Goal: Information Seeking & Learning: Learn about a topic

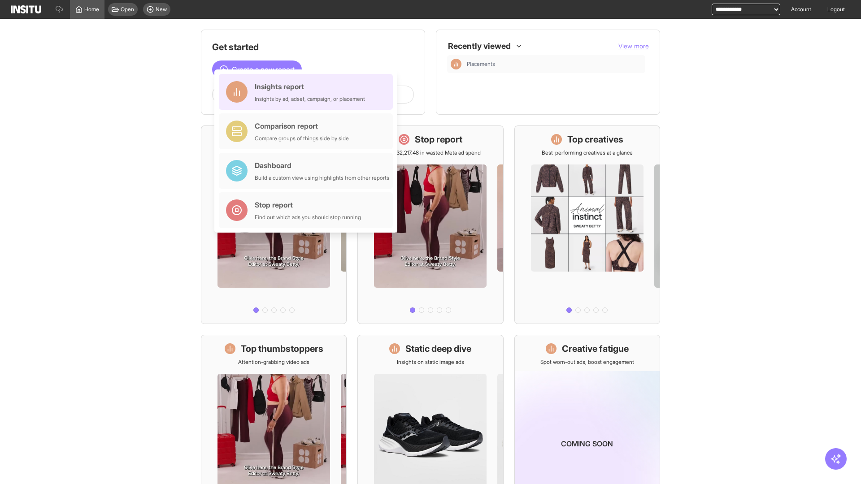
click at [308, 92] on div "Insights report Insights by ad, adset, campaign, or placement" at bounding box center [310, 92] width 110 height 22
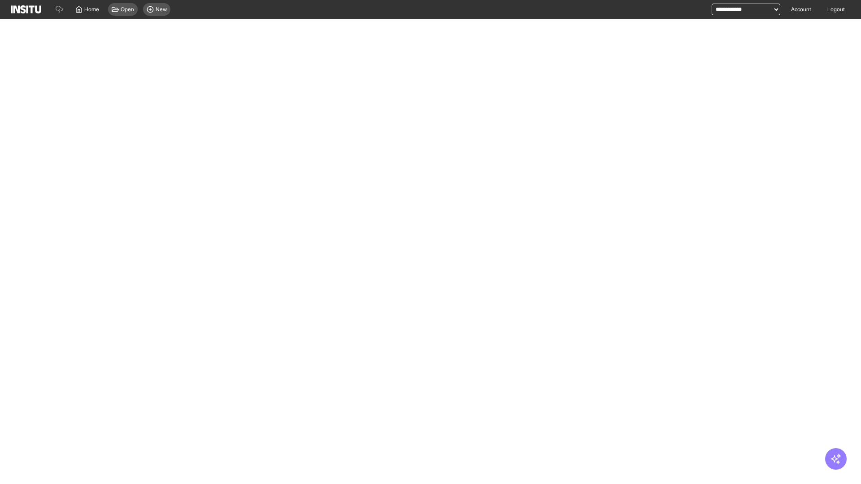
select select "**"
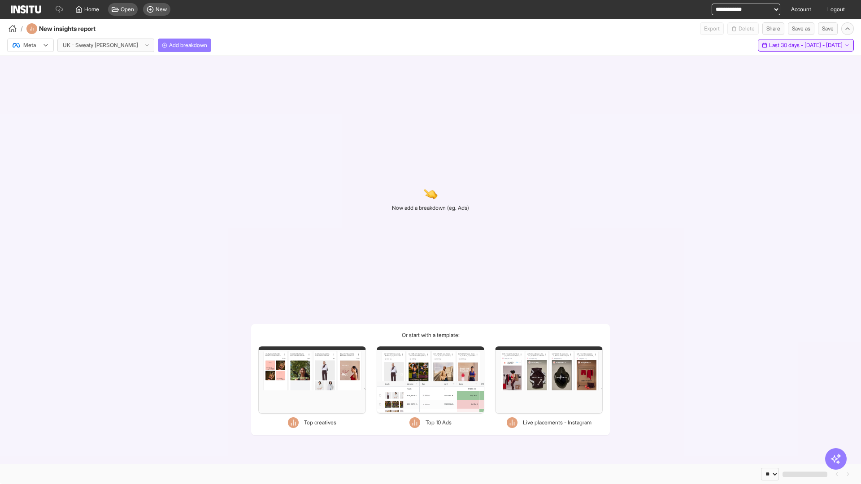
click at [787, 45] on span "Last 30 days - [DATE] - [DATE]" at bounding box center [806, 45] width 74 height 7
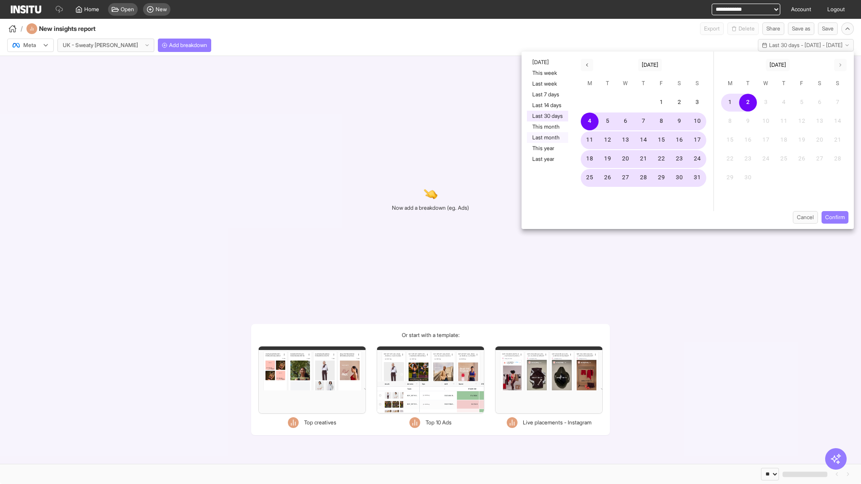
click at [547, 138] on button "Last month" at bounding box center [547, 137] width 41 height 11
